Goal: Transaction & Acquisition: Purchase product/service

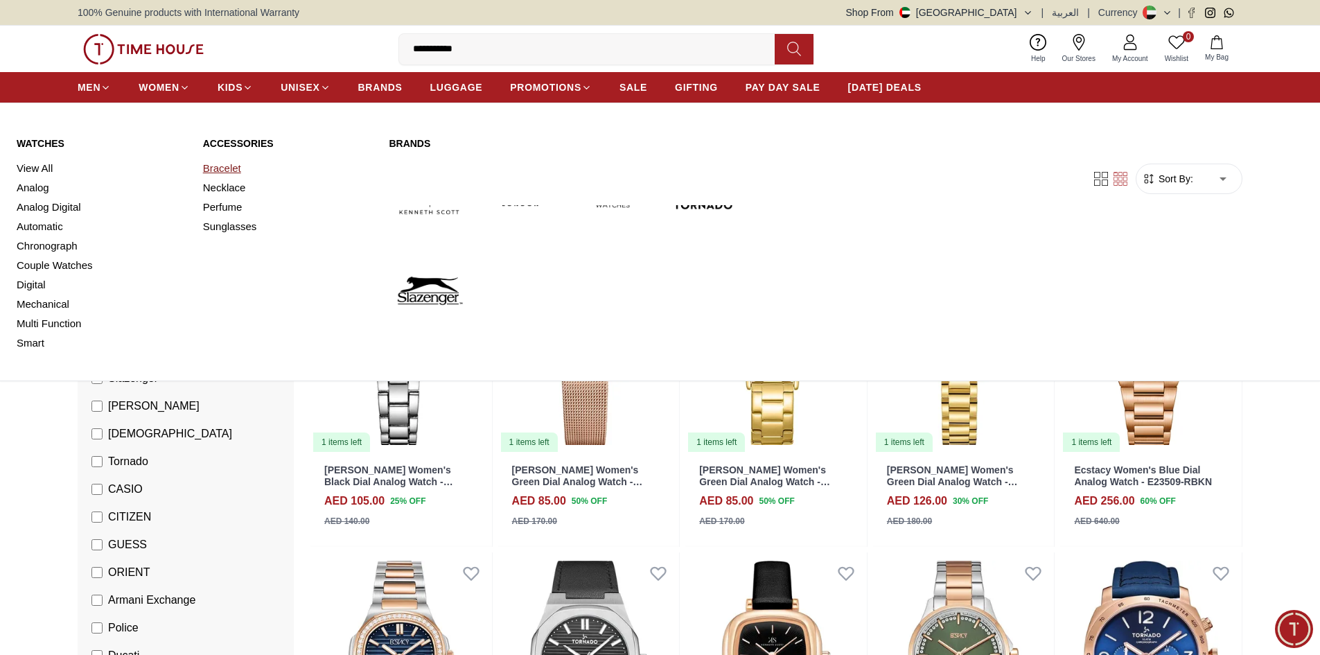
click at [236, 166] on link "Bracelet" at bounding box center [288, 168] width 170 height 19
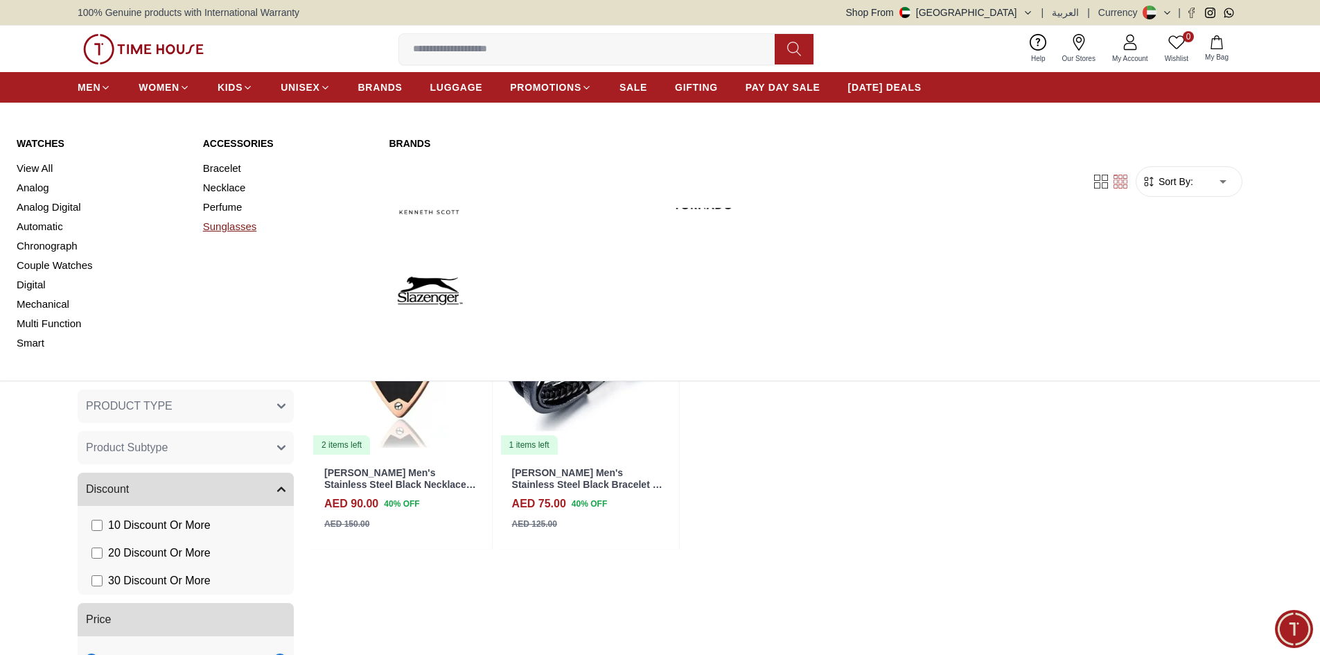
click at [226, 225] on link "Sunglasses" at bounding box center [288, 226] width 170 height 19
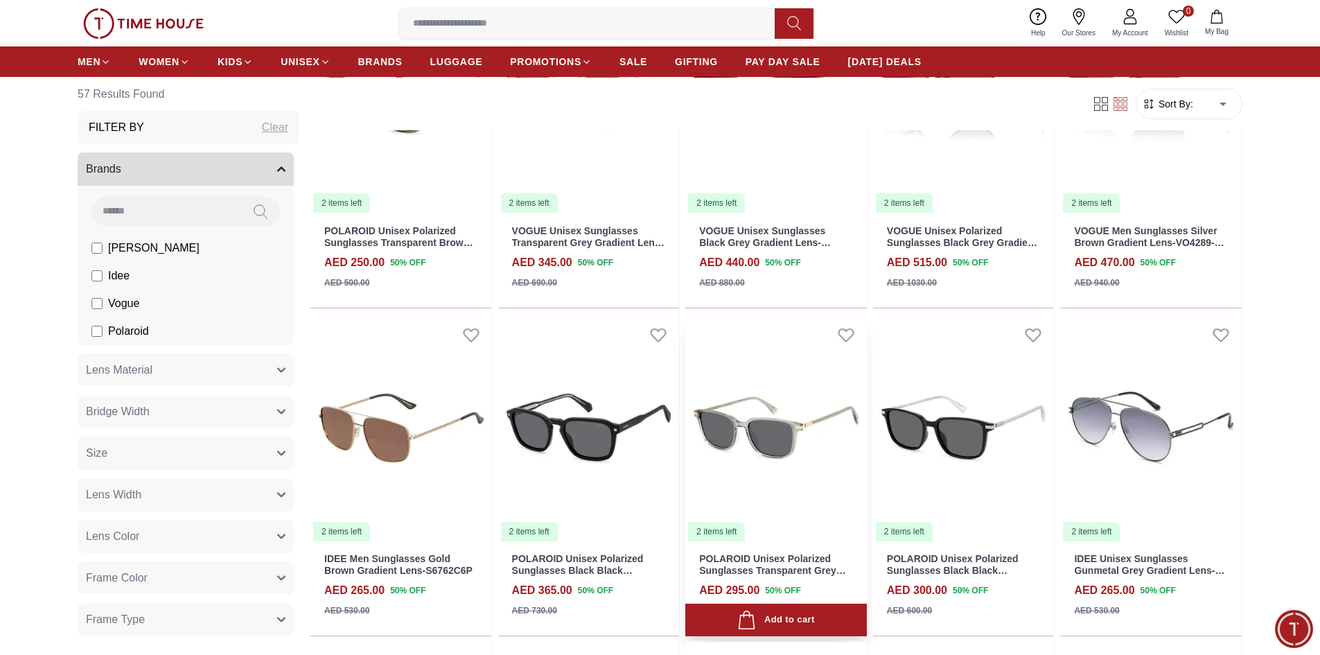
scroll to position [693, 0]
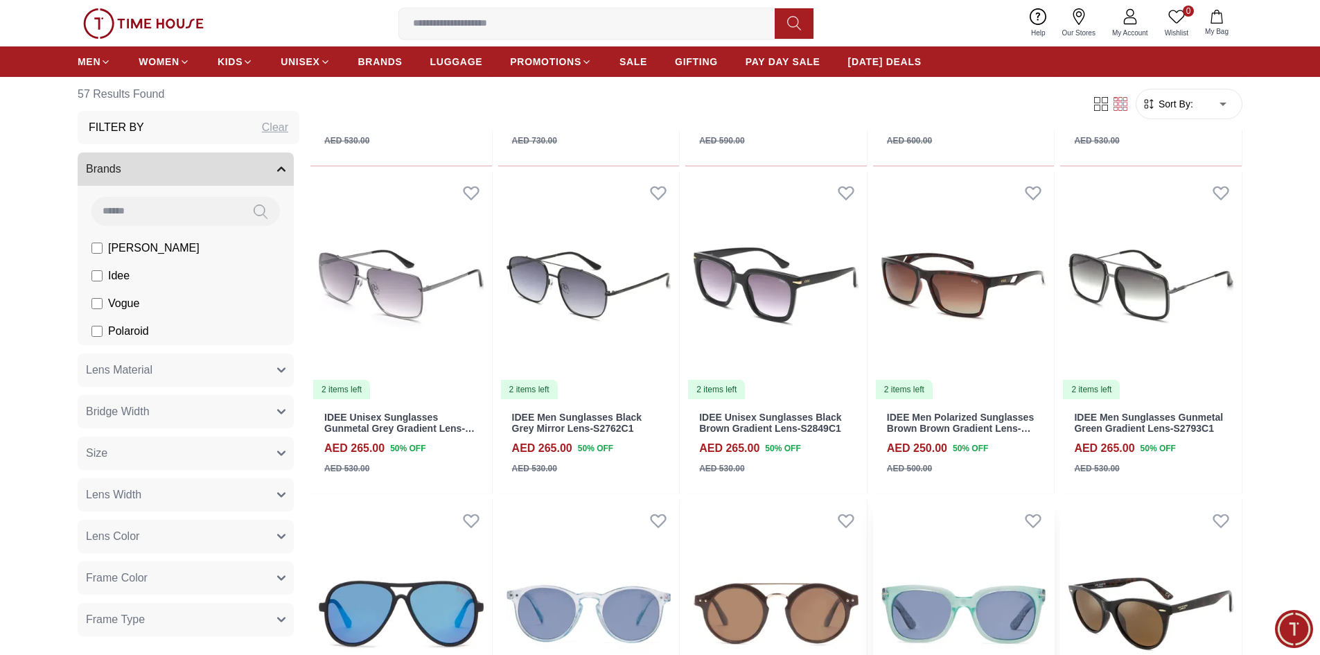
scroll to position [1178, 0]
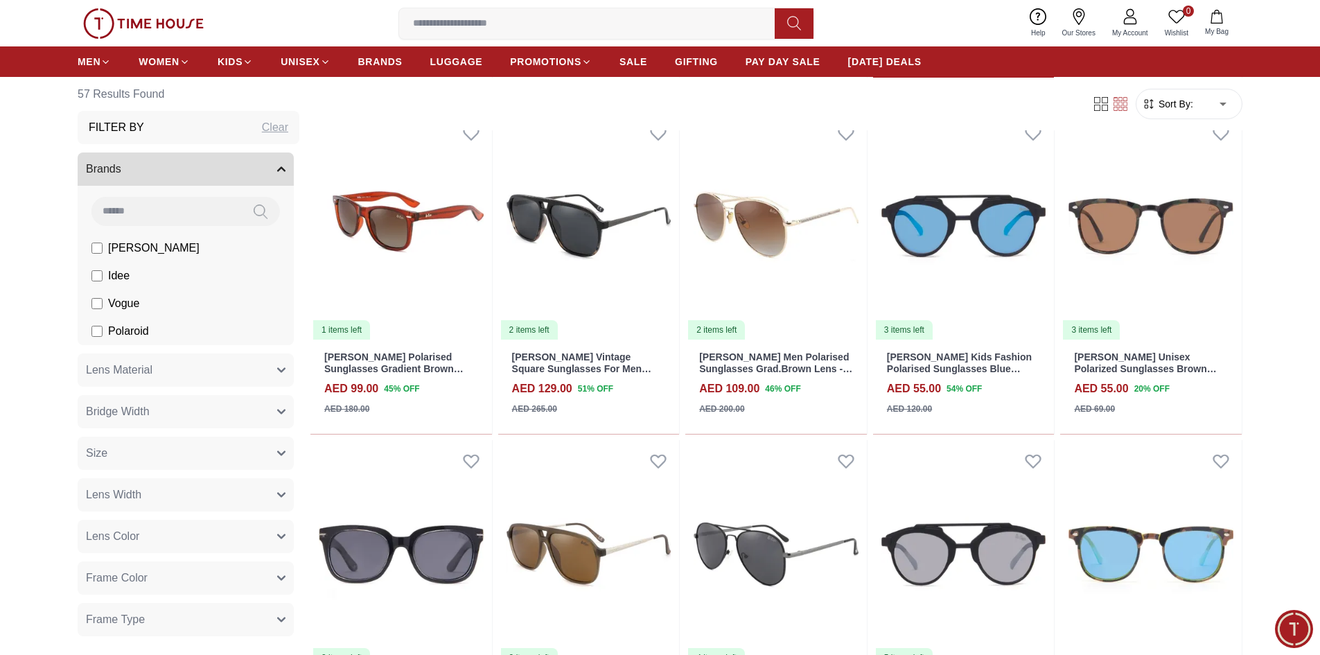
scroll to position [1579, 0]
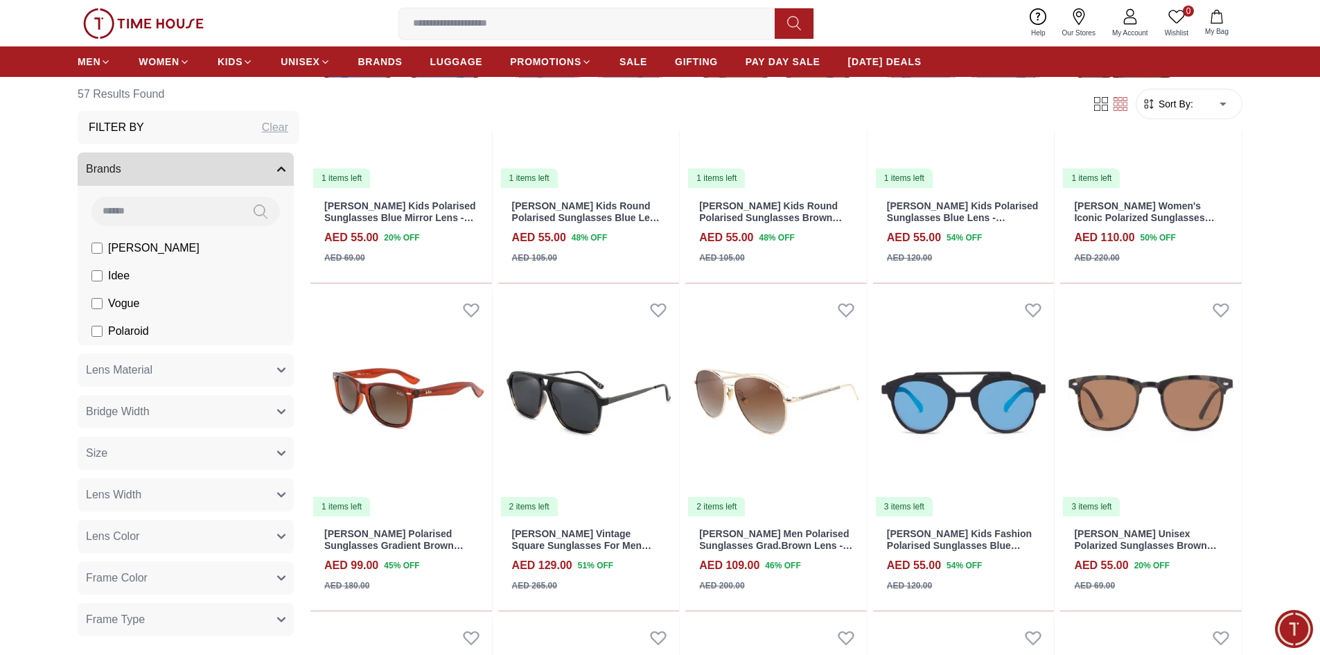
click at [1128, 12] on icon at bounding box center [1130, 16] width 17 height 17
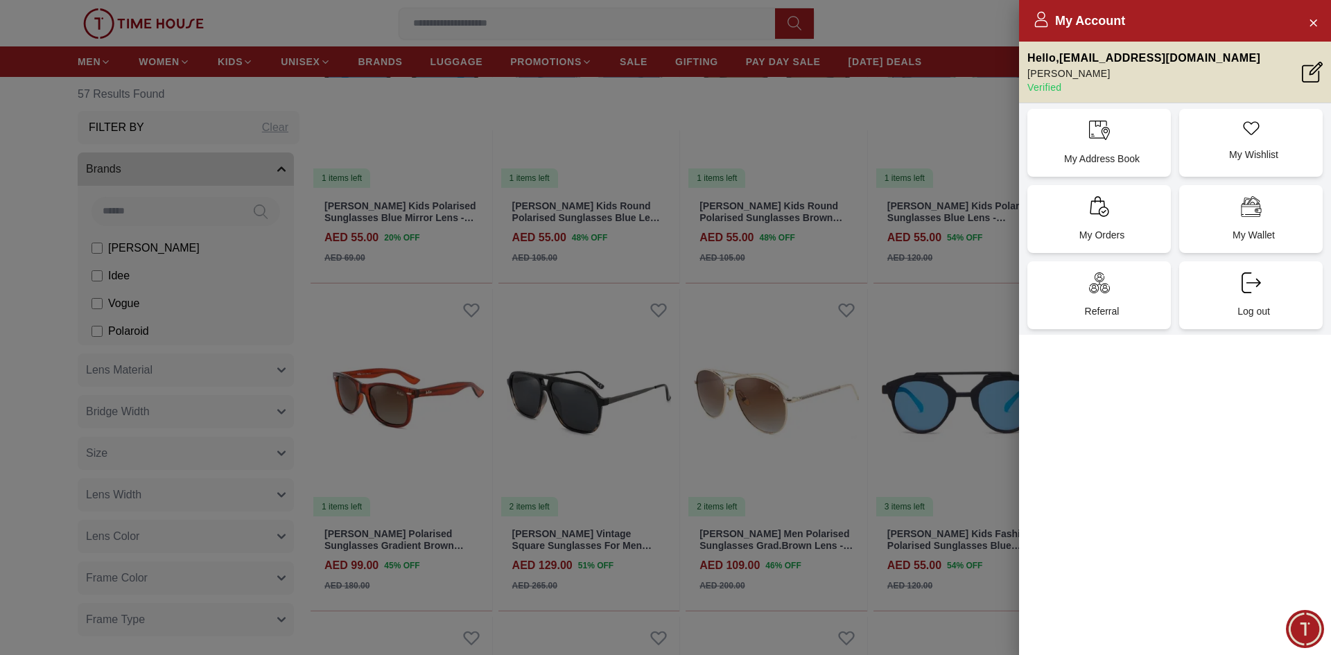
click at [893, 297] on div at bounding box center [665, 327] width 1331 height 655
click at [131, 155] on div at bounding box center [665, 327] width 1331 height 655
click at [1308, 9] on div "My Account" at bounding box center [1175, 21] width 312 height 42
click at [1313, 20] on icon "Close Account" at bounding box center [1312, 22] width 11 height 17
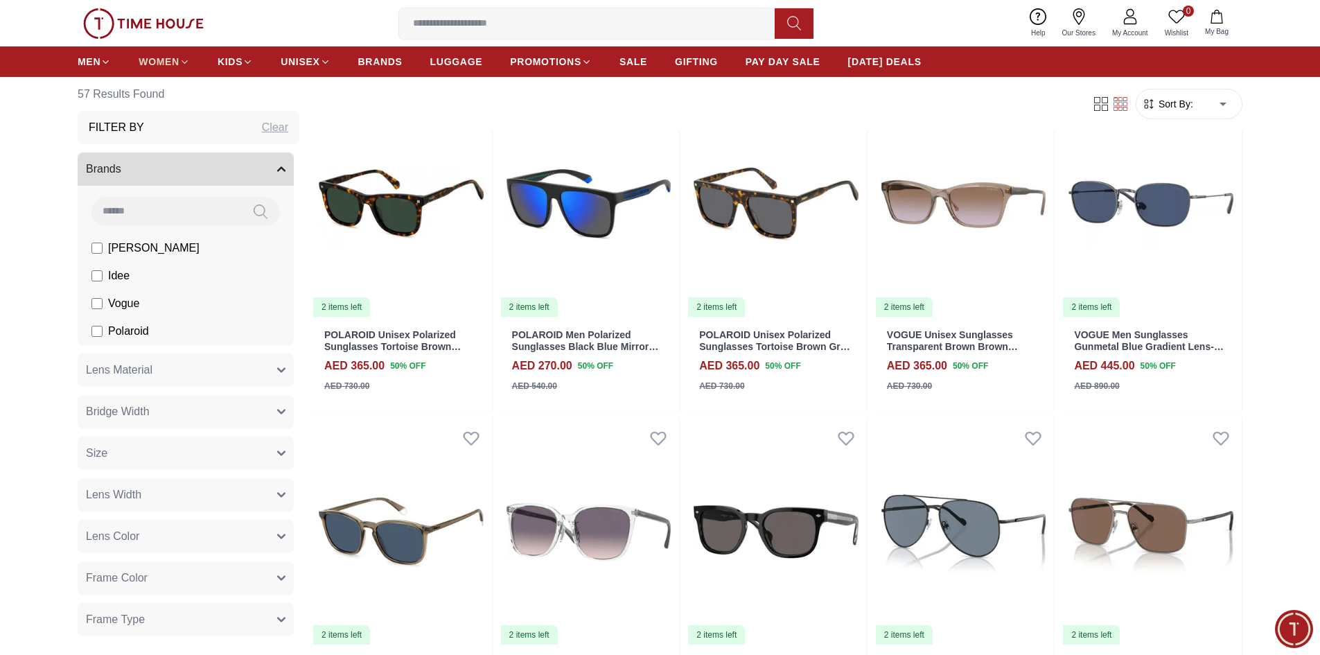
scroll to position [123, 0]
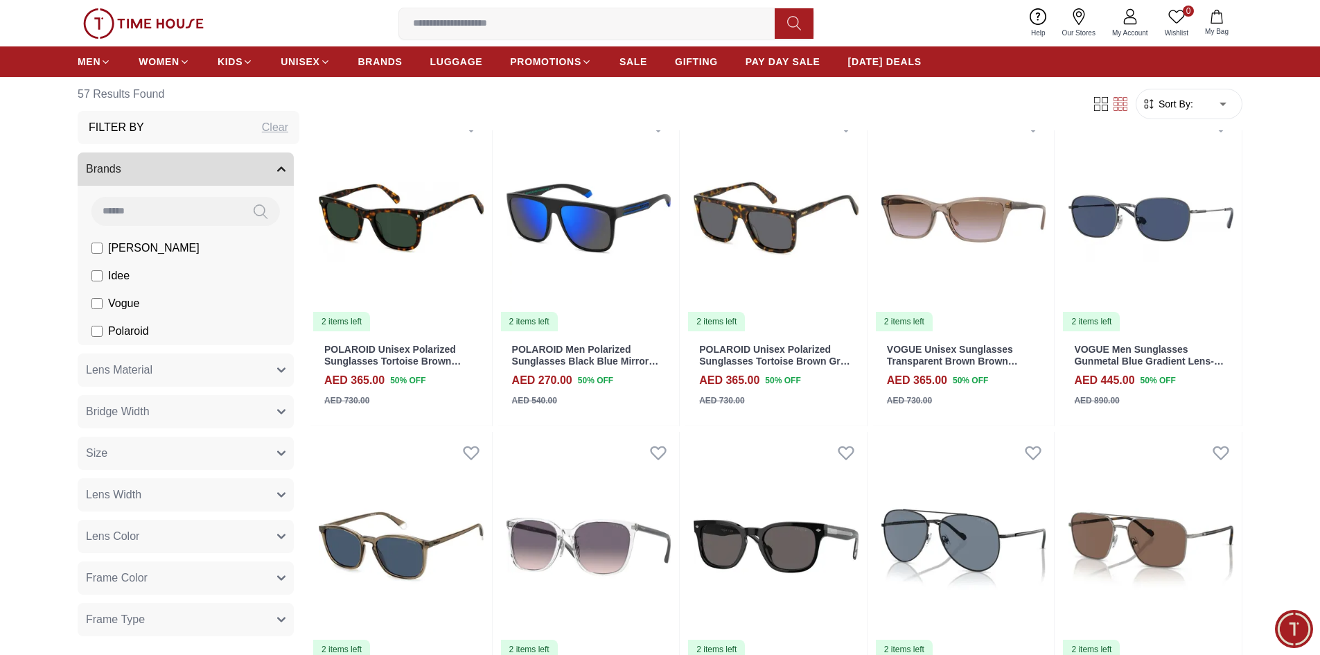
click at [1078, 15] on icon at bounding box center [1079, 16] width 17 height 17
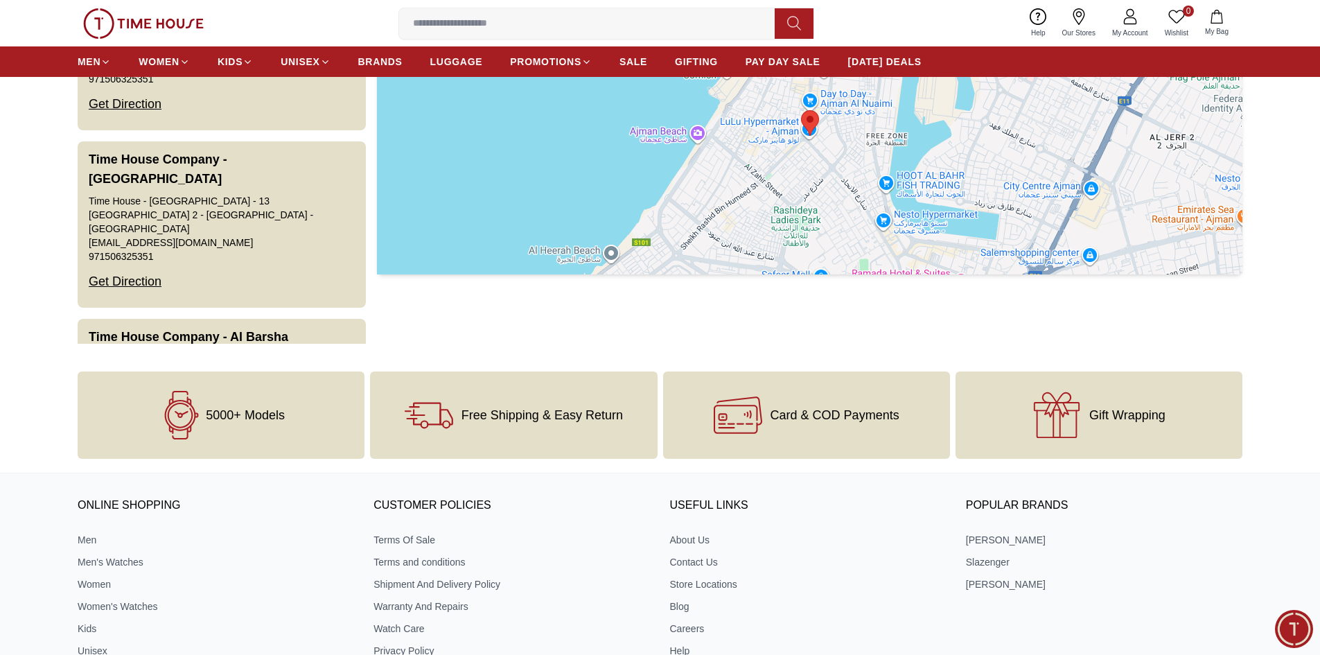
scroll to position [277, 0]
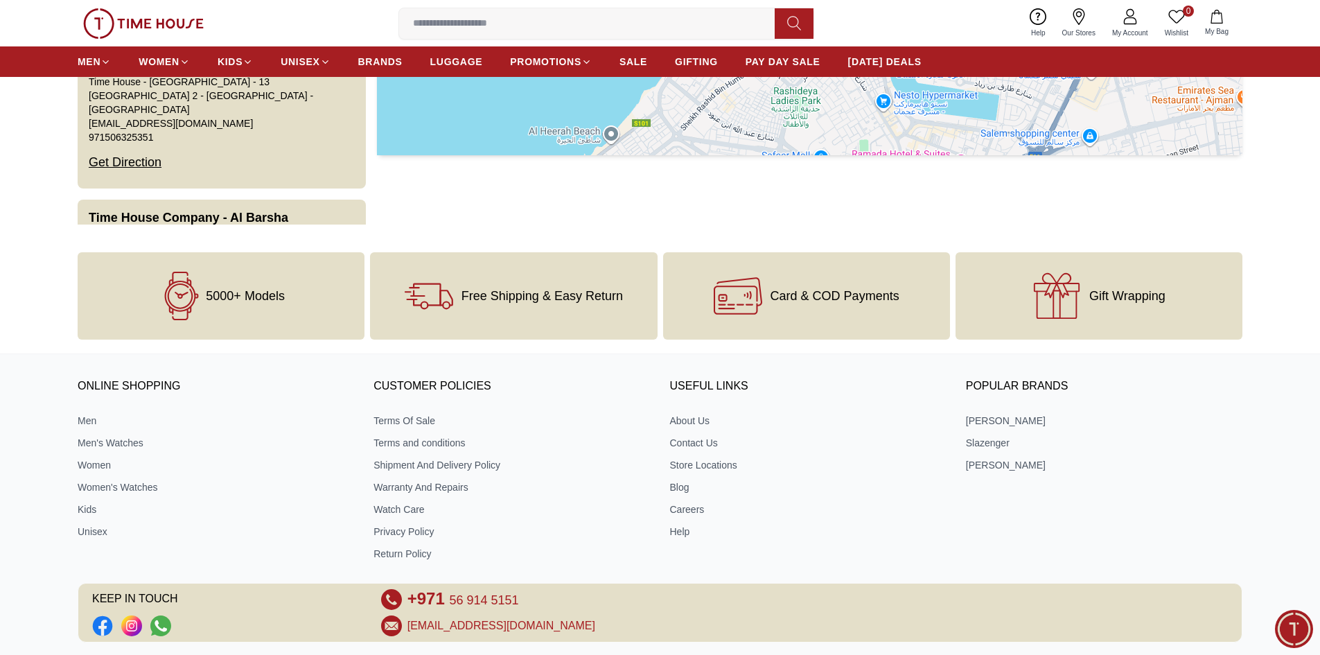
click at [1049, 290] on icon at bounding box center [1057, 296] width 49 height 49
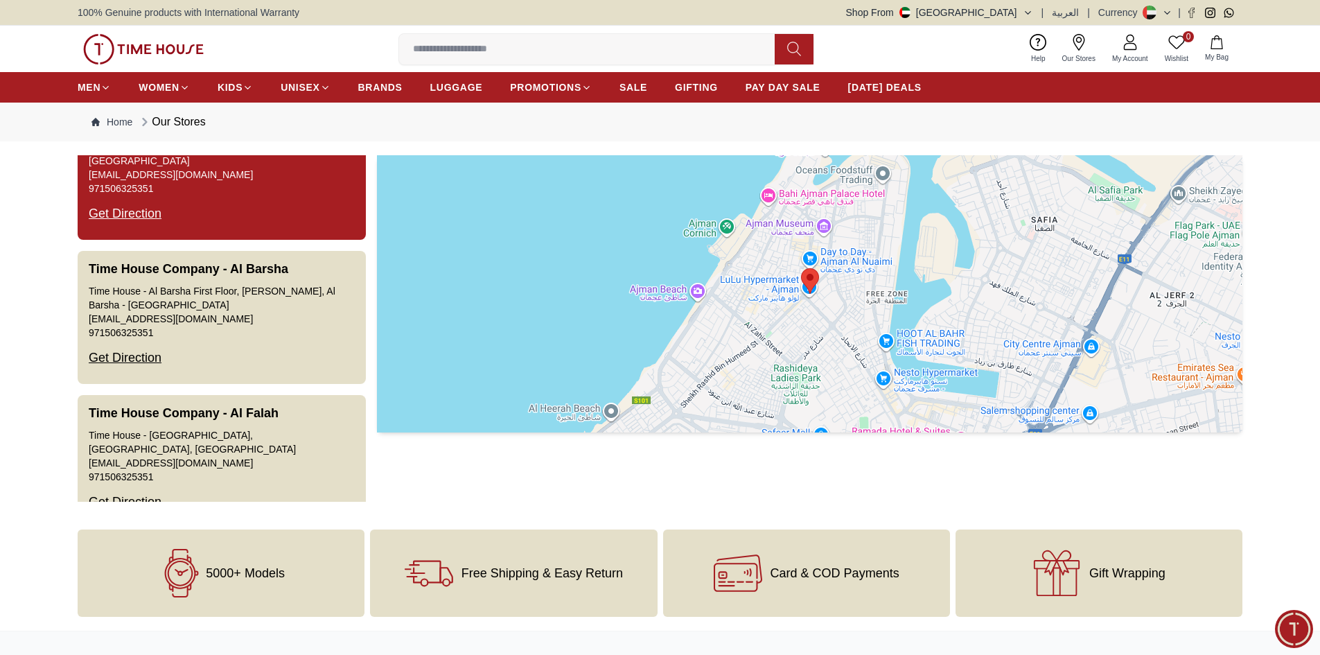
scroll to position [0, 0]
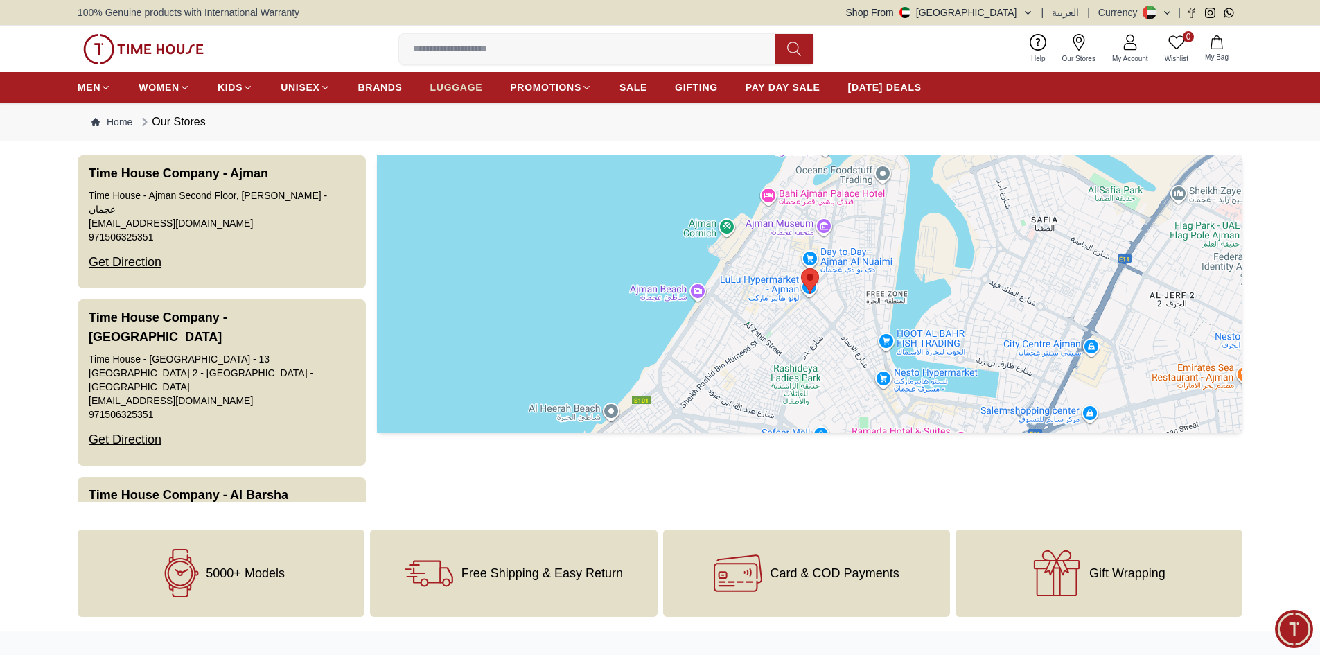
click at [450, 87] on span "LUGGAGE" at bounding box center [456, 87] width 53 height 14
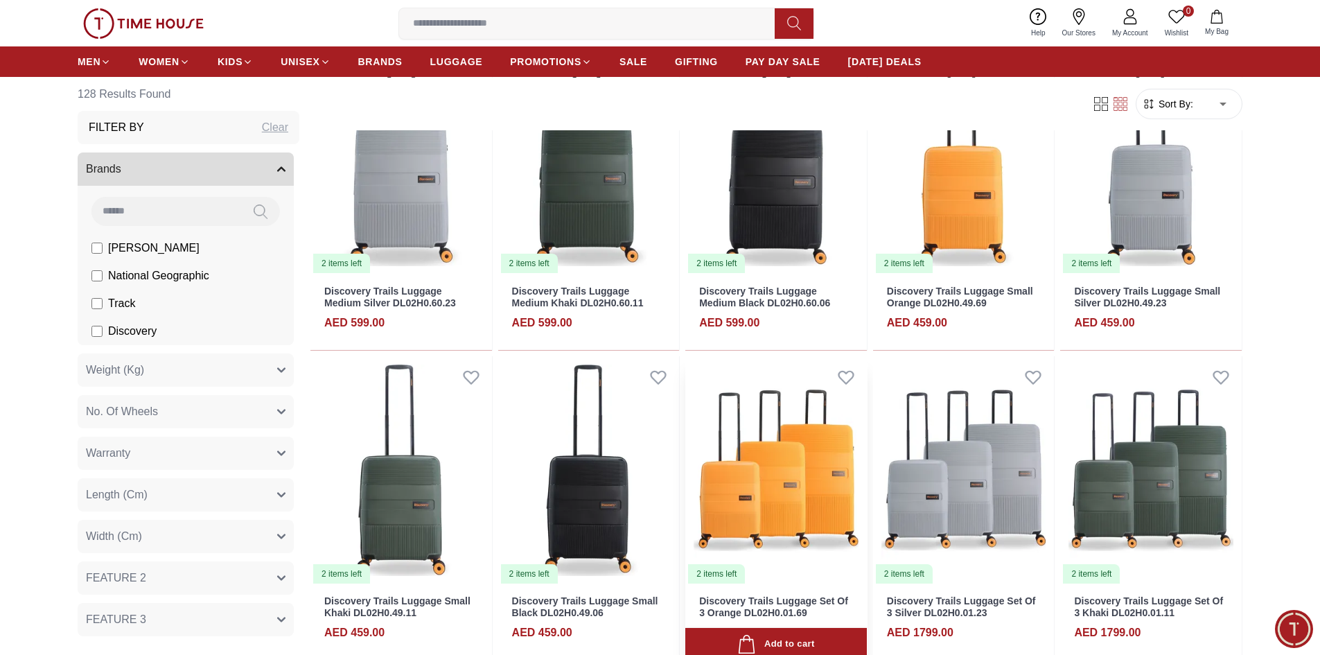
scroll to position [624, 0]
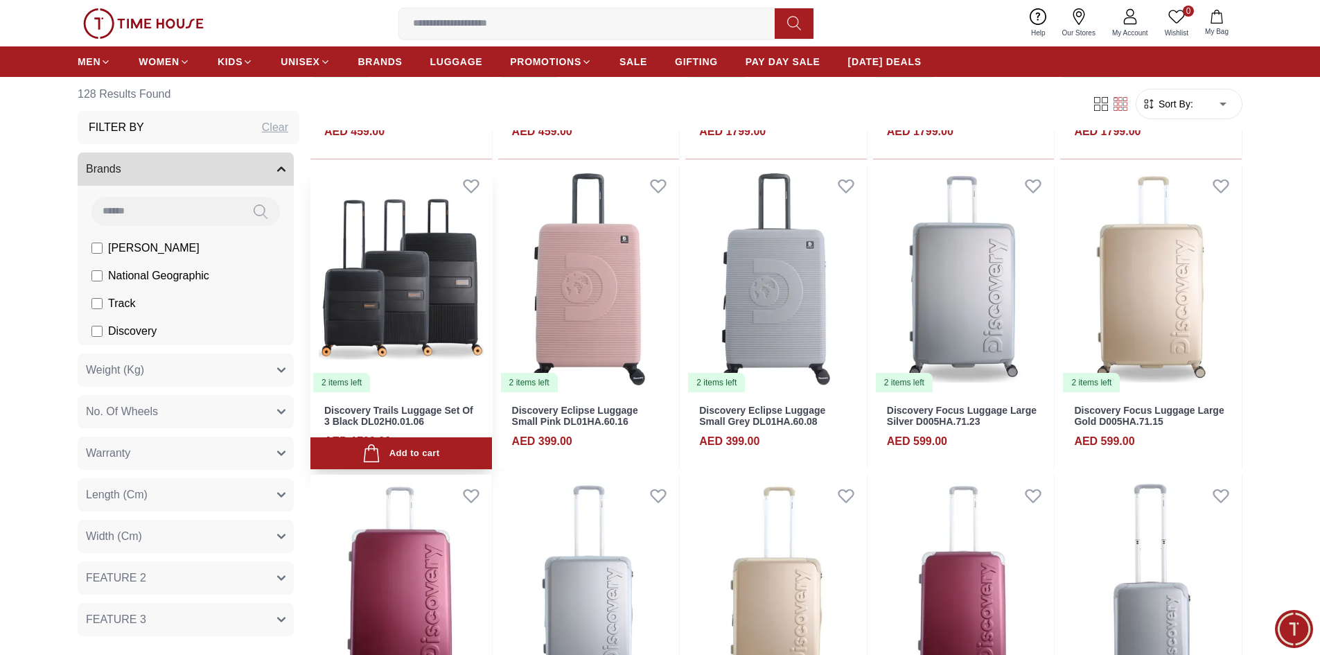
scroll to position [1109, 0]
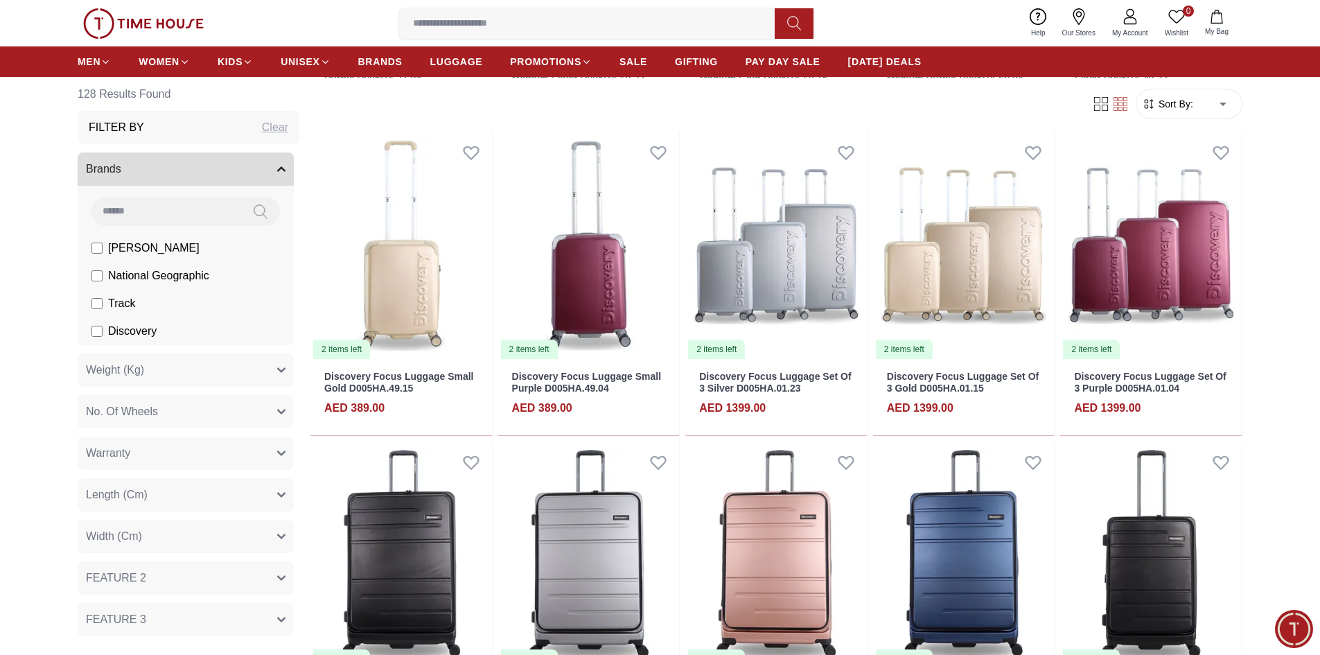
scroll to position [1642, 0]
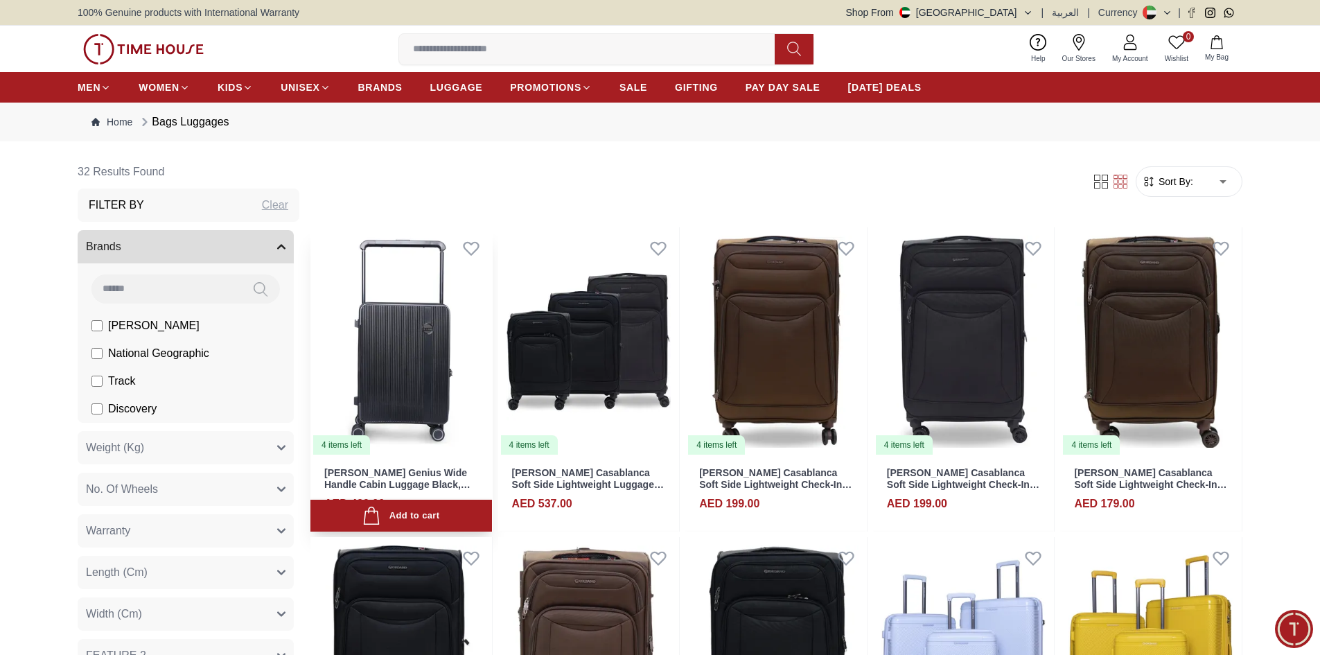
click at [428, 405] on img at bounding box center [401, 341] width 182 height 229
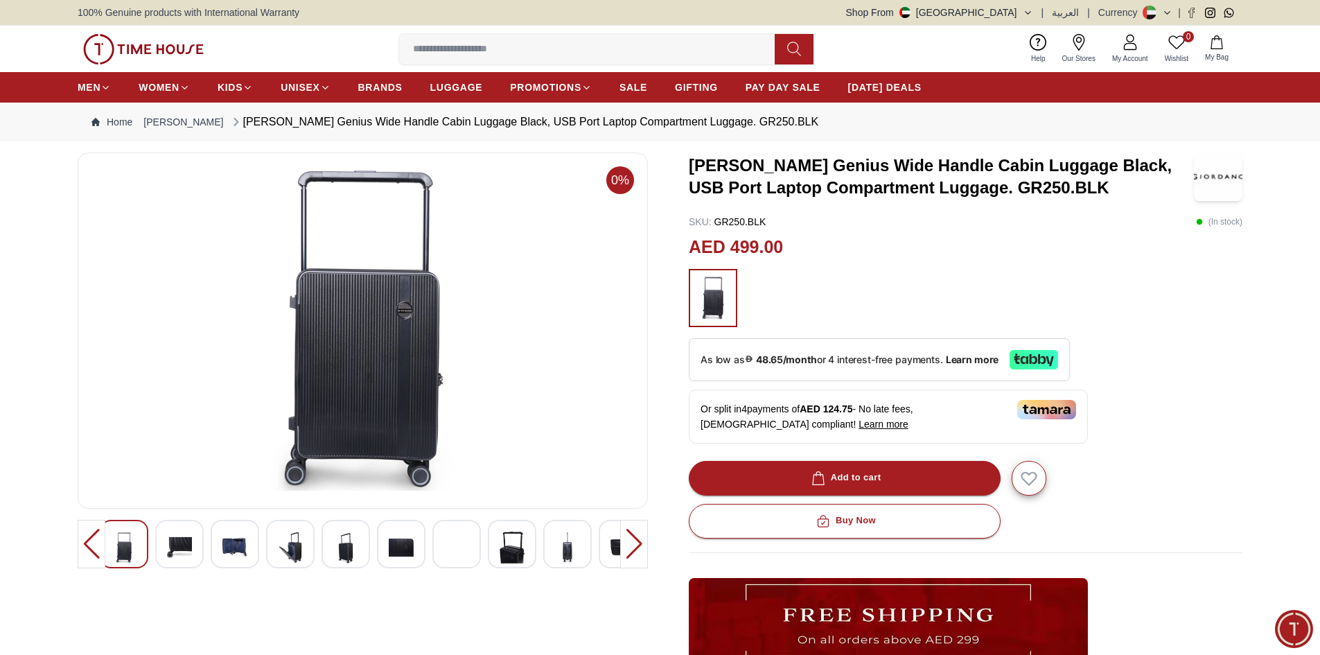
click at [181, 552] on img at bounding box center [179, 548] width 25 height 32
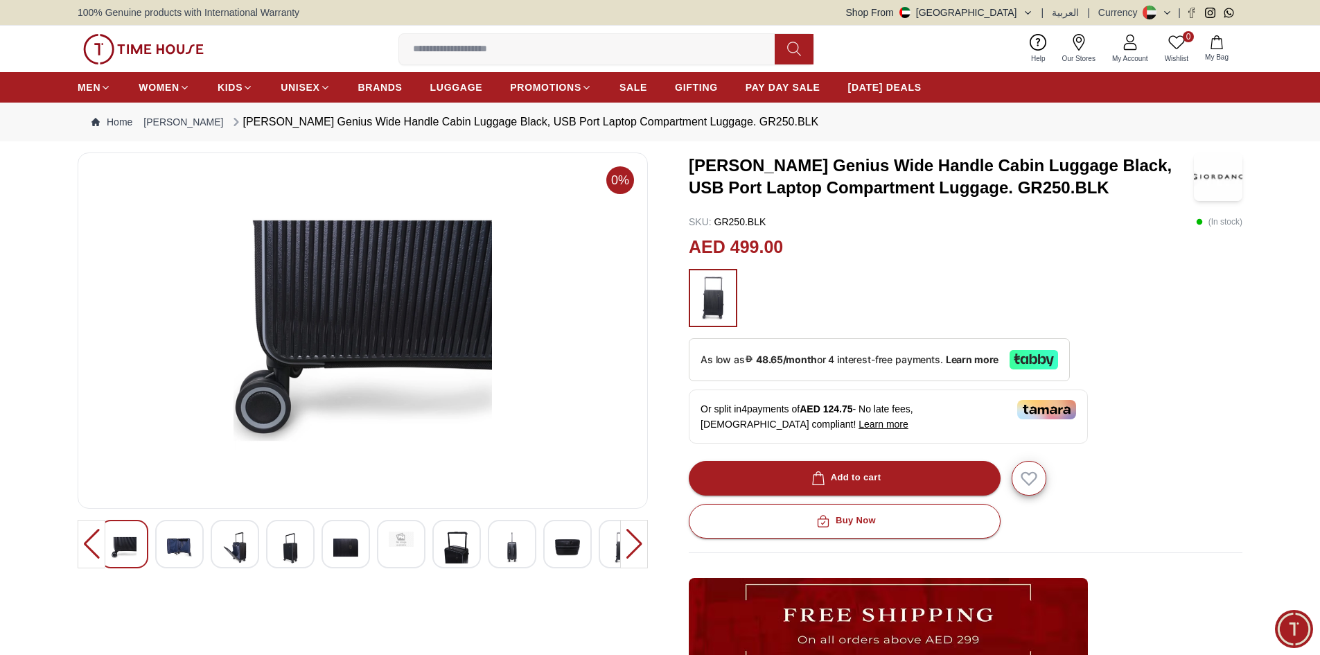
click at [181, 552] on img at bounding box center [179, 548] width 25 height 32
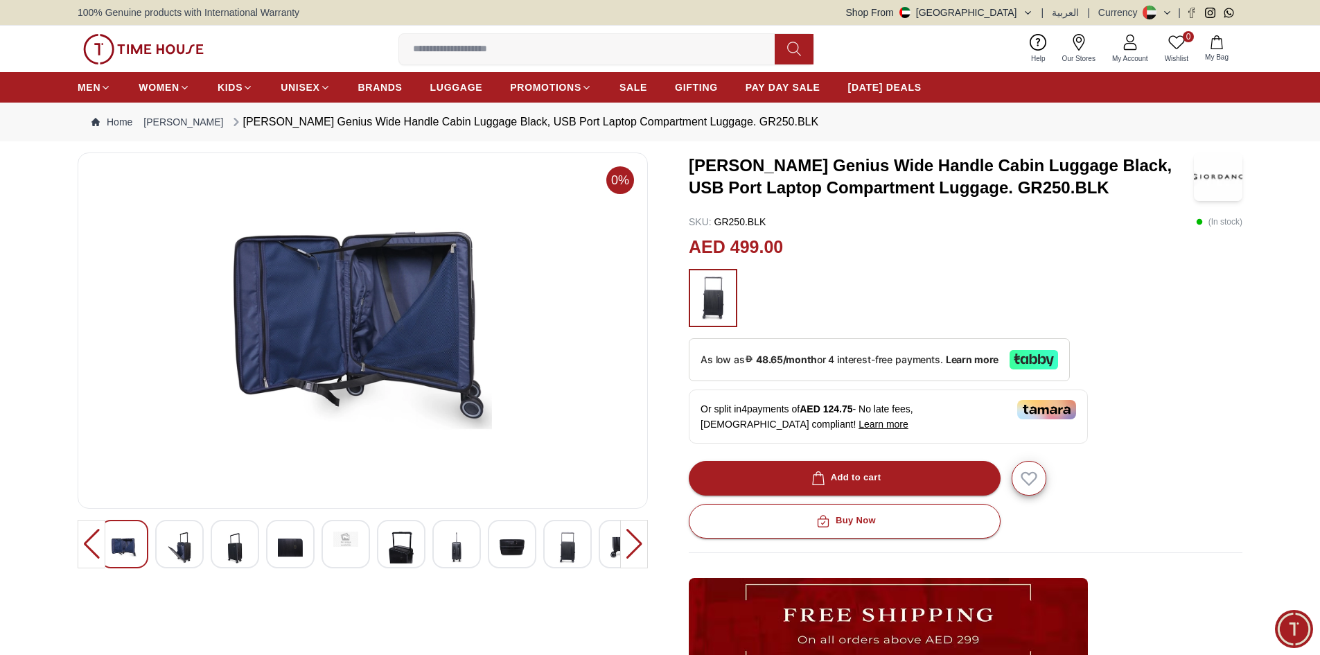
click at [218, 552] on div at bounding box center [235, 544] width 49 height 49
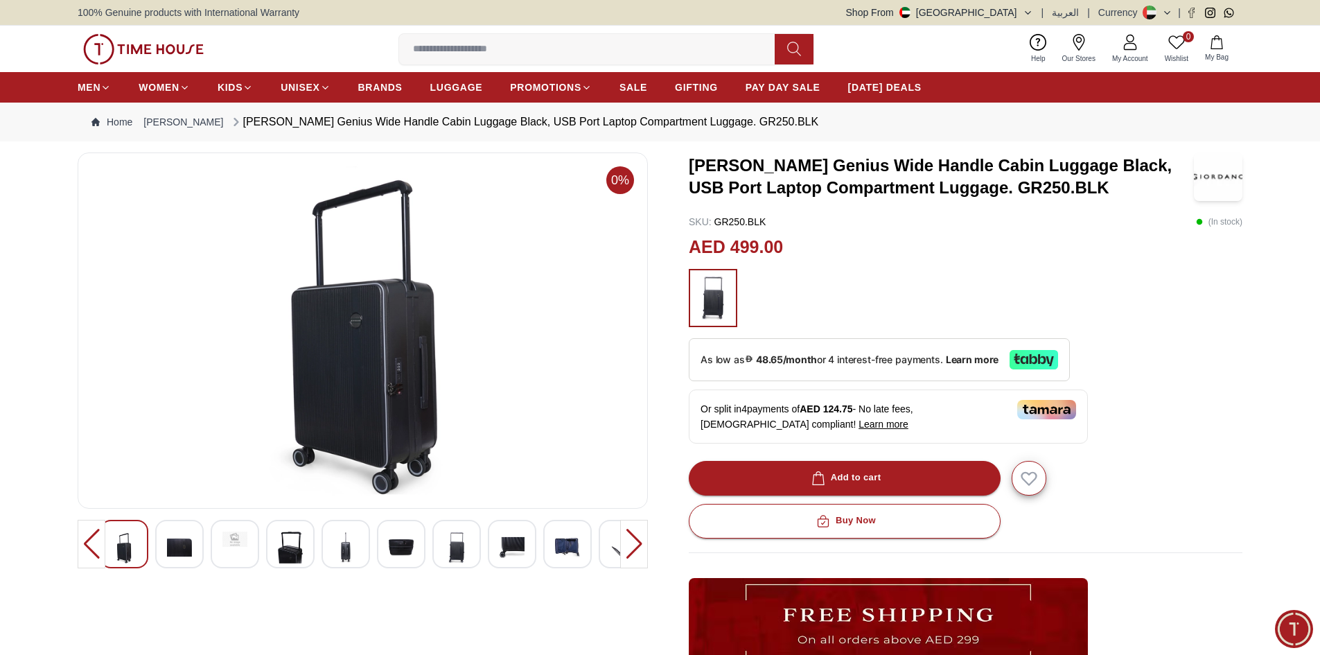
click at [300, 550] on img at bounding box center [290, 548] width 25 height 32
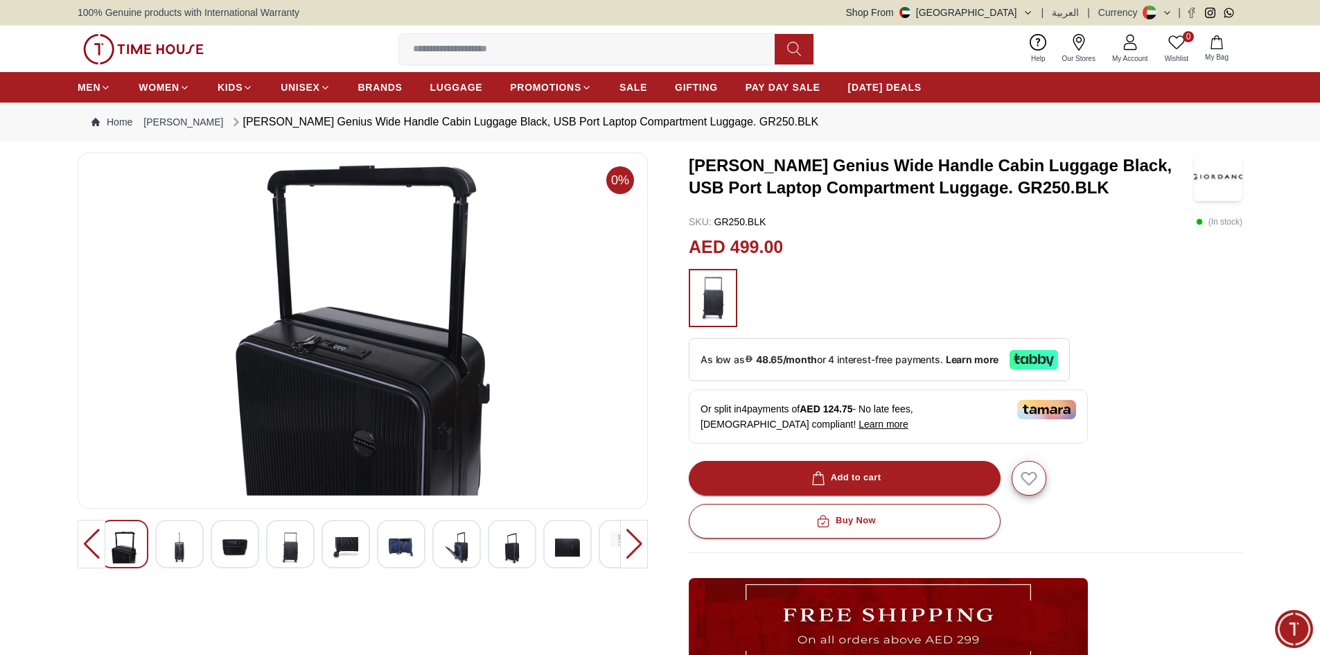
click at [328, 549] on div at bounding box center [346, 544] width 49 height 49
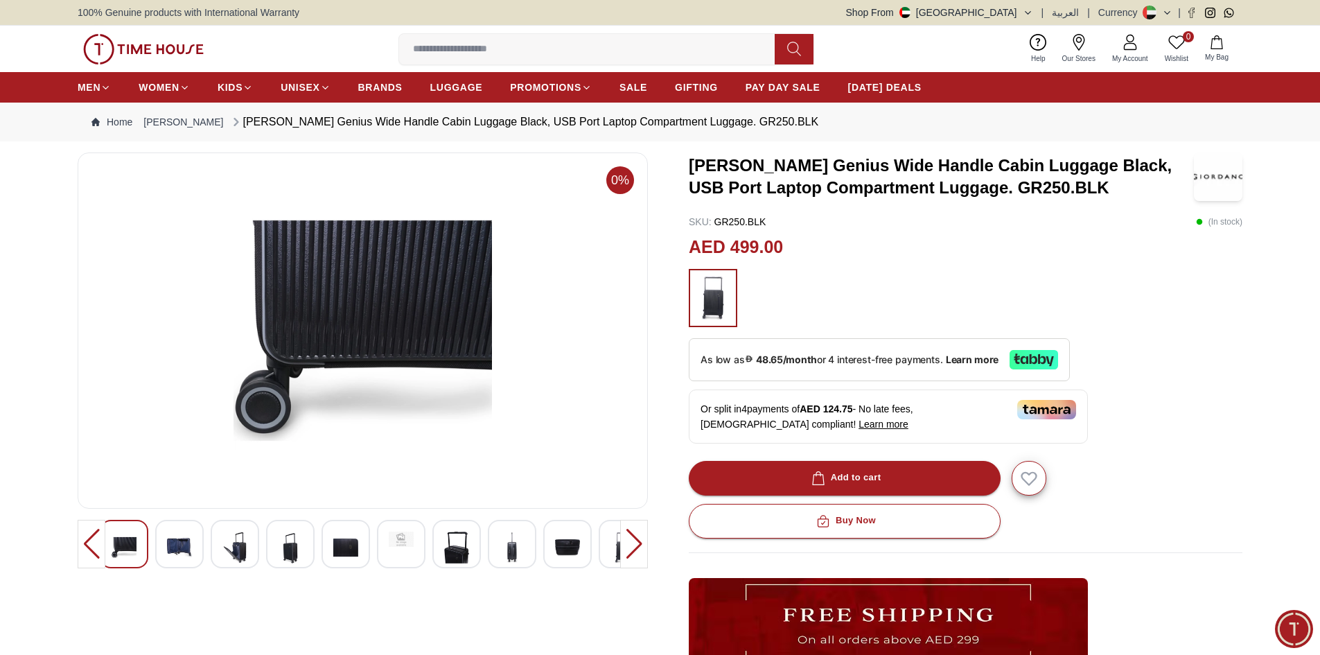
click at [356, 550] on img at bounding box center [345, 548] width 25 height 32
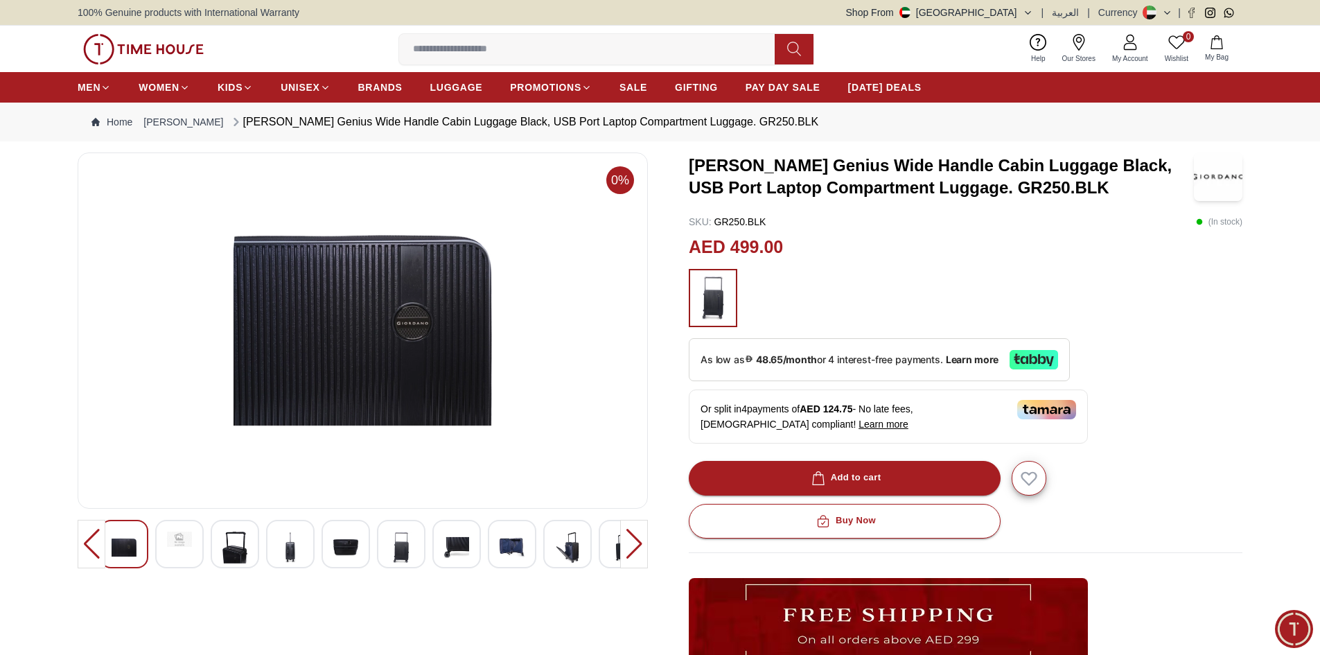
click at [385, 546] on div at bounding box center [401, 544] width 49 height 49
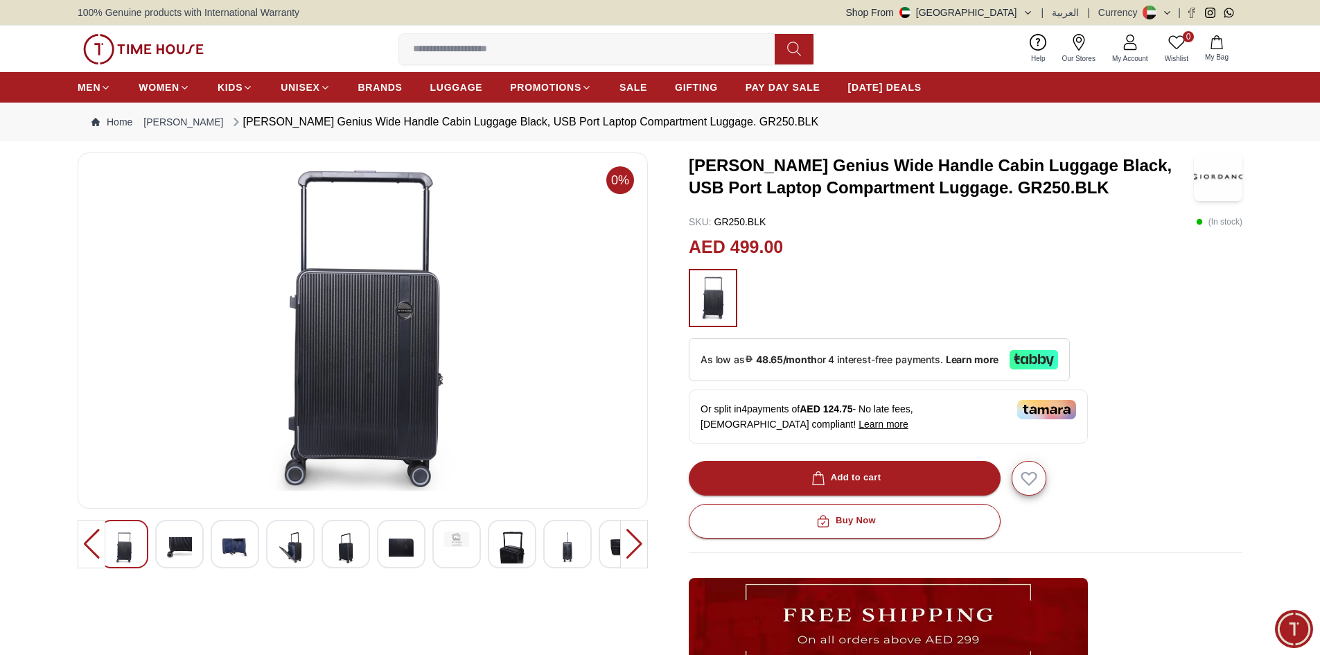
click at [450, 556] on div at bounding box center [456, 544] width 49 height 49
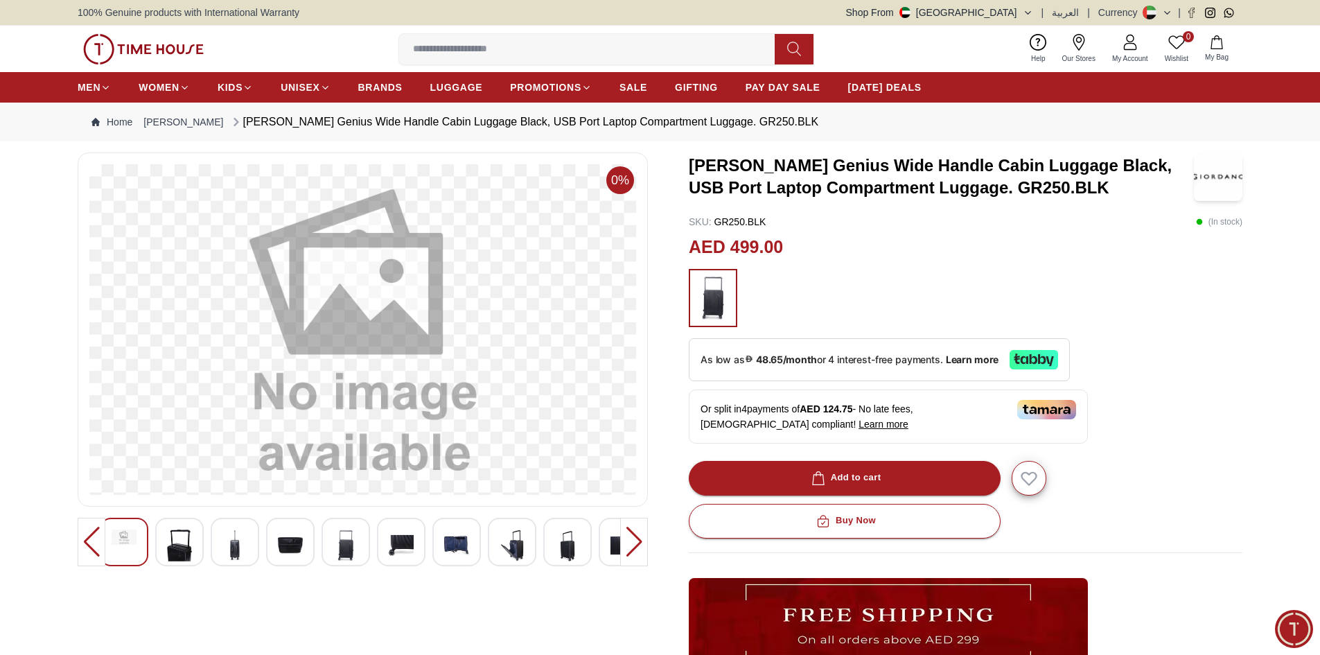
click at [402, 554] on img at bounding box center [401, 545] width 25 height 32
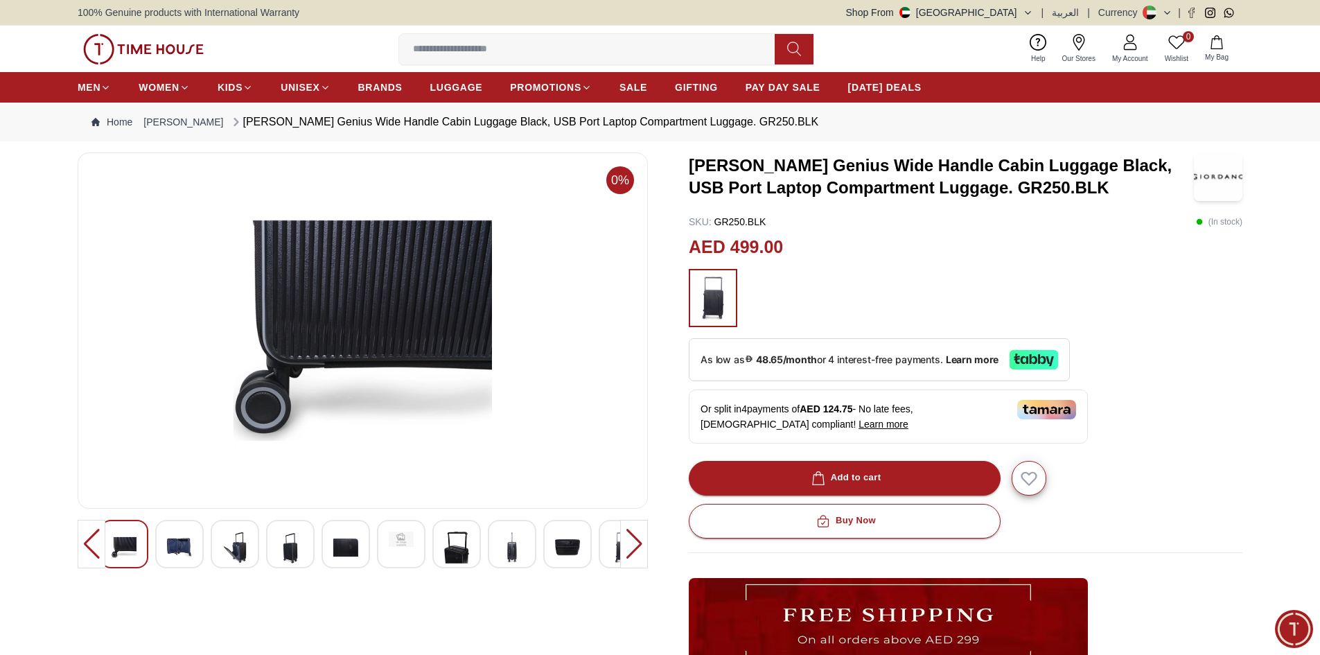
click at [527, 554] on div at bounding box center [512, 544] width 49 height 49
